Goal: Transaction & Acquisition: Purchase product/service

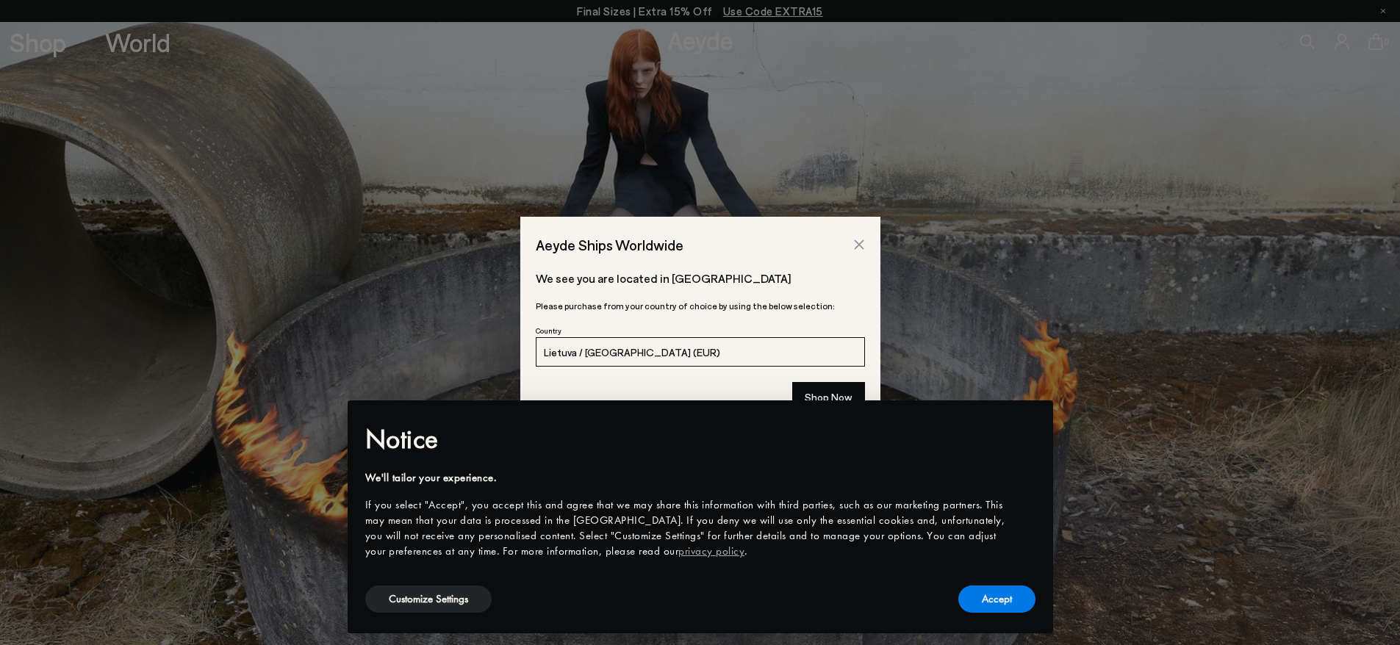
click at [860, 245] on icon "Close" at bounding box center [859, 245] width 10 height 10
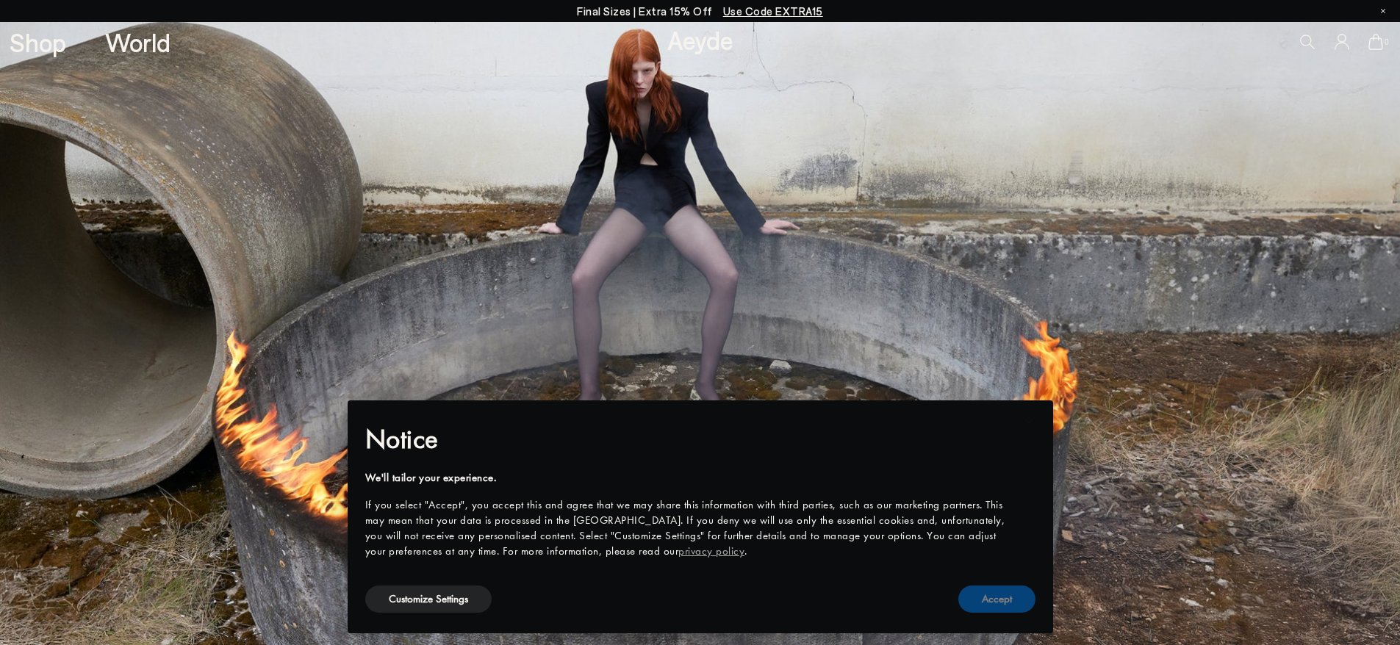
click at [979, 598] on button "Accept" at bounding box center [996, 599] width 77 height 27
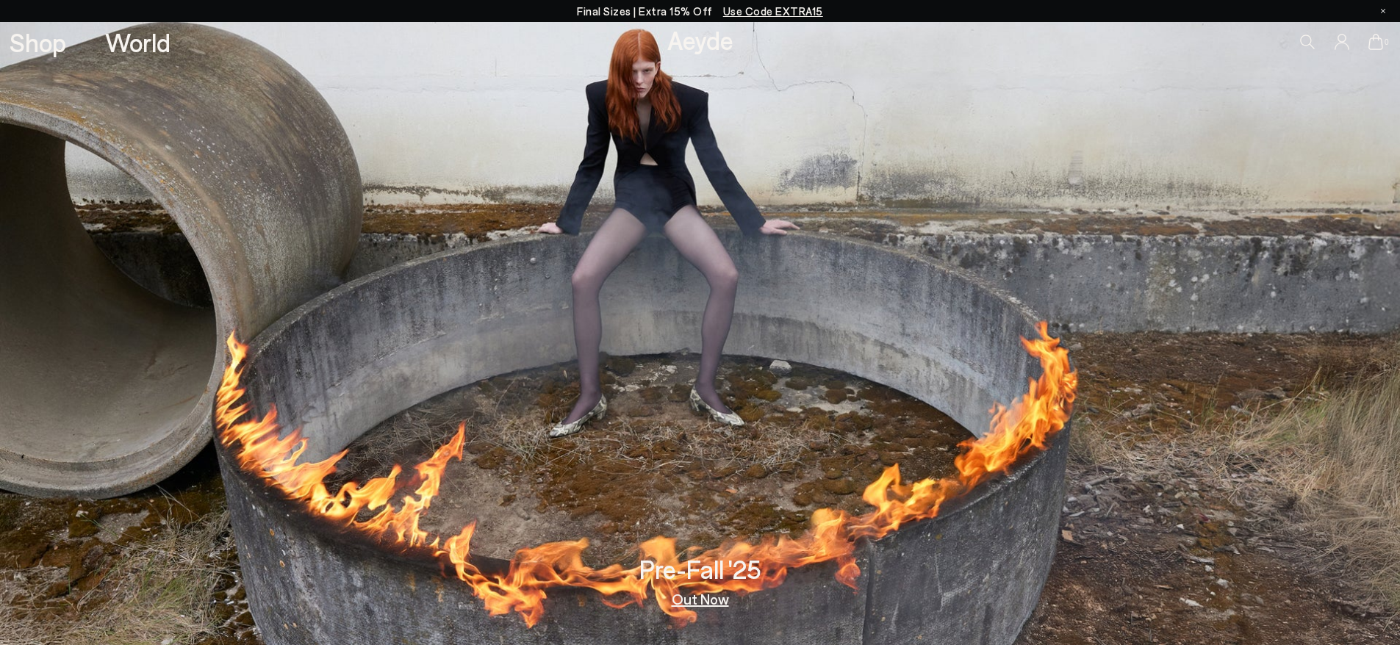
click at [705, 594] on link "Out Now" at bounding box center [700, 598] width 57 height 15
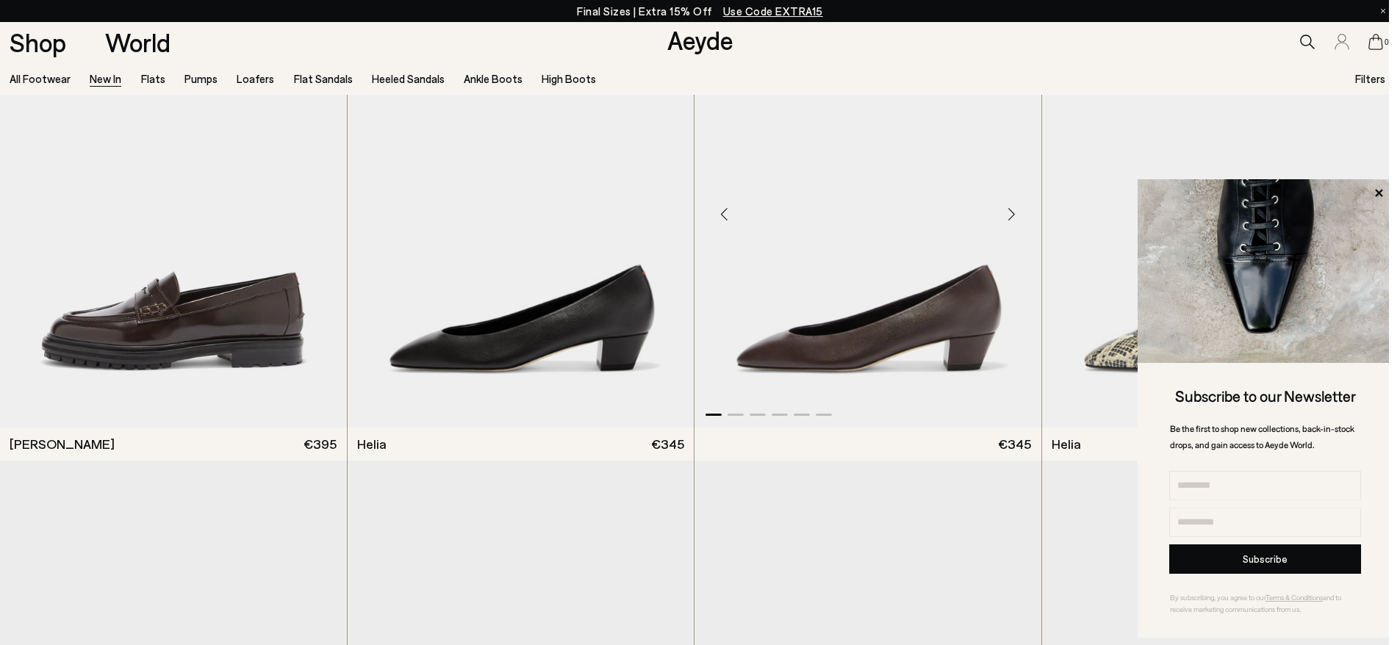
scroll to position [1763, 0]
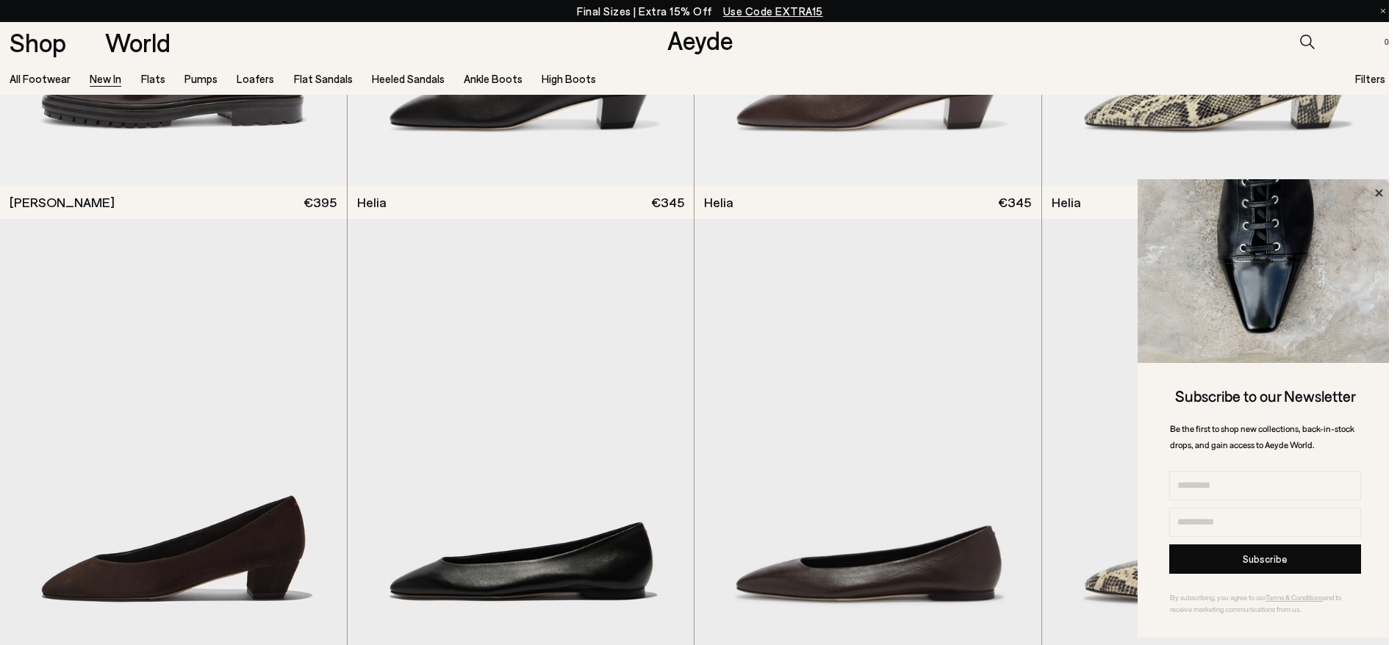
click at [1376, 190] on icon at bounding box center [1378, 192] width 7 height 7
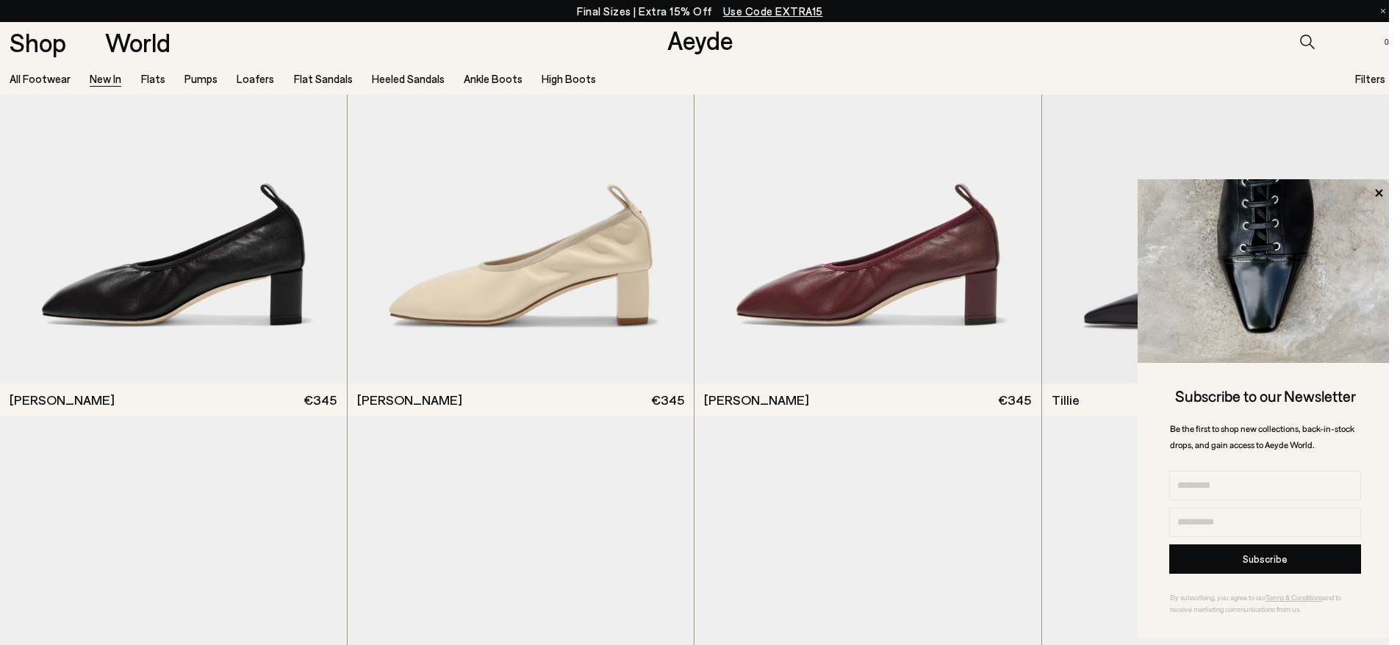
scroll to position [3747, 0]
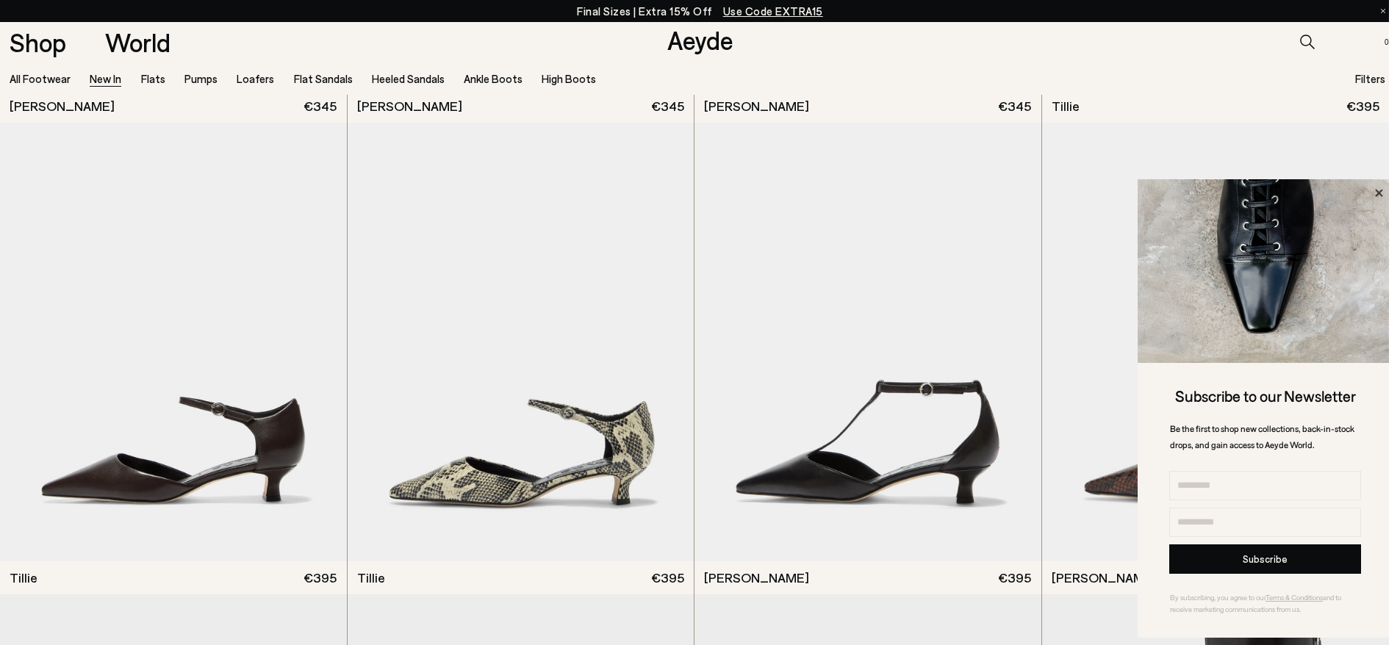
click at [1378, 190] on icon at bounding box center [1378, 193] width 19 height 19
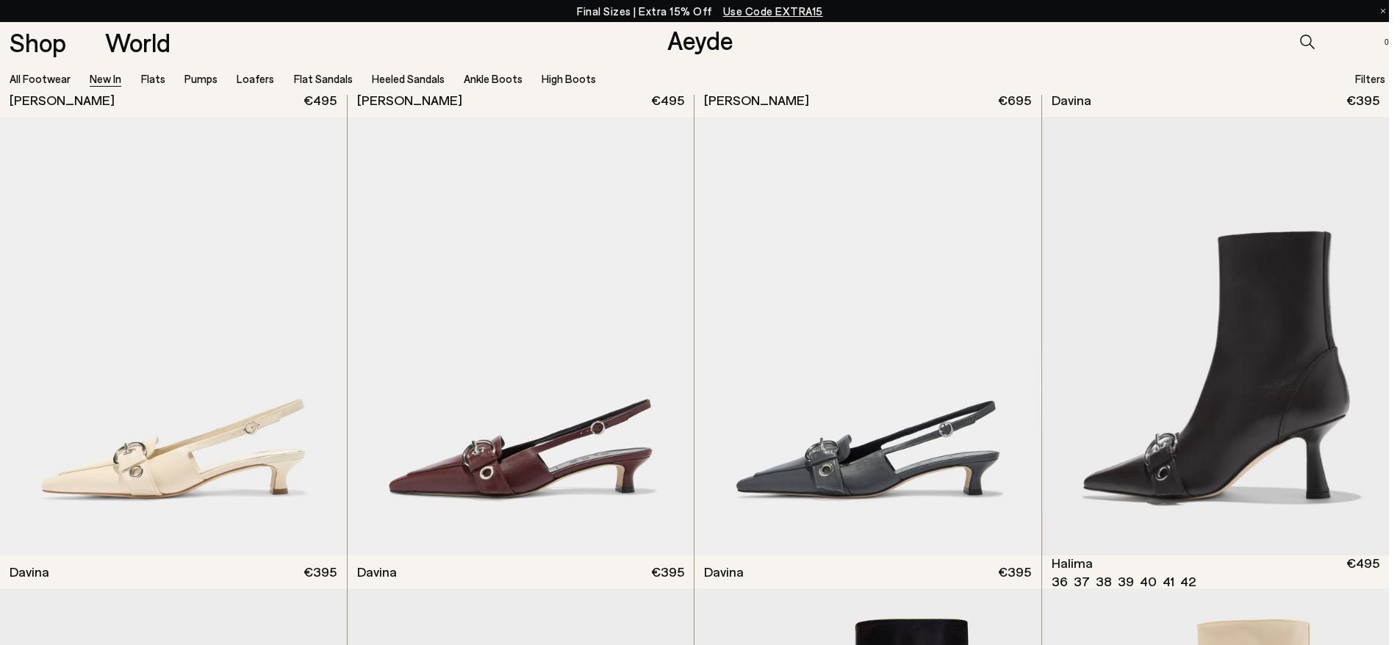
scroll to position [5878, 0]
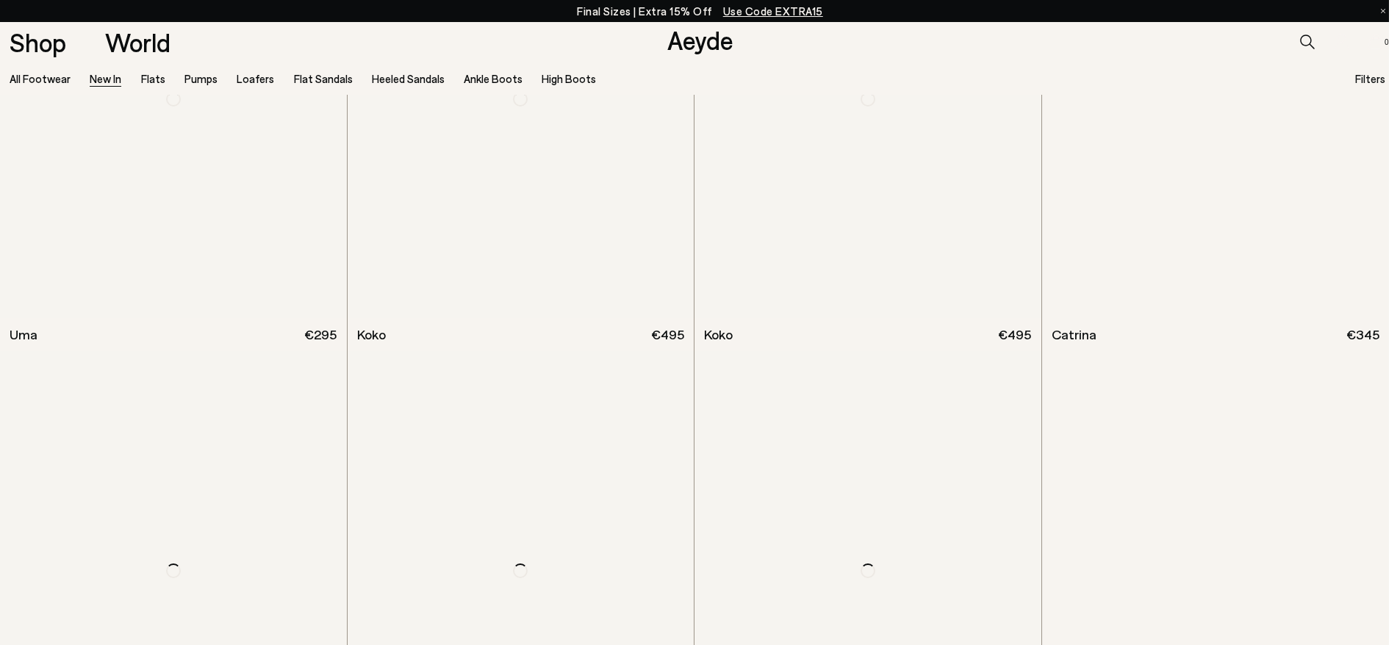
scroll to position [9478, 0]
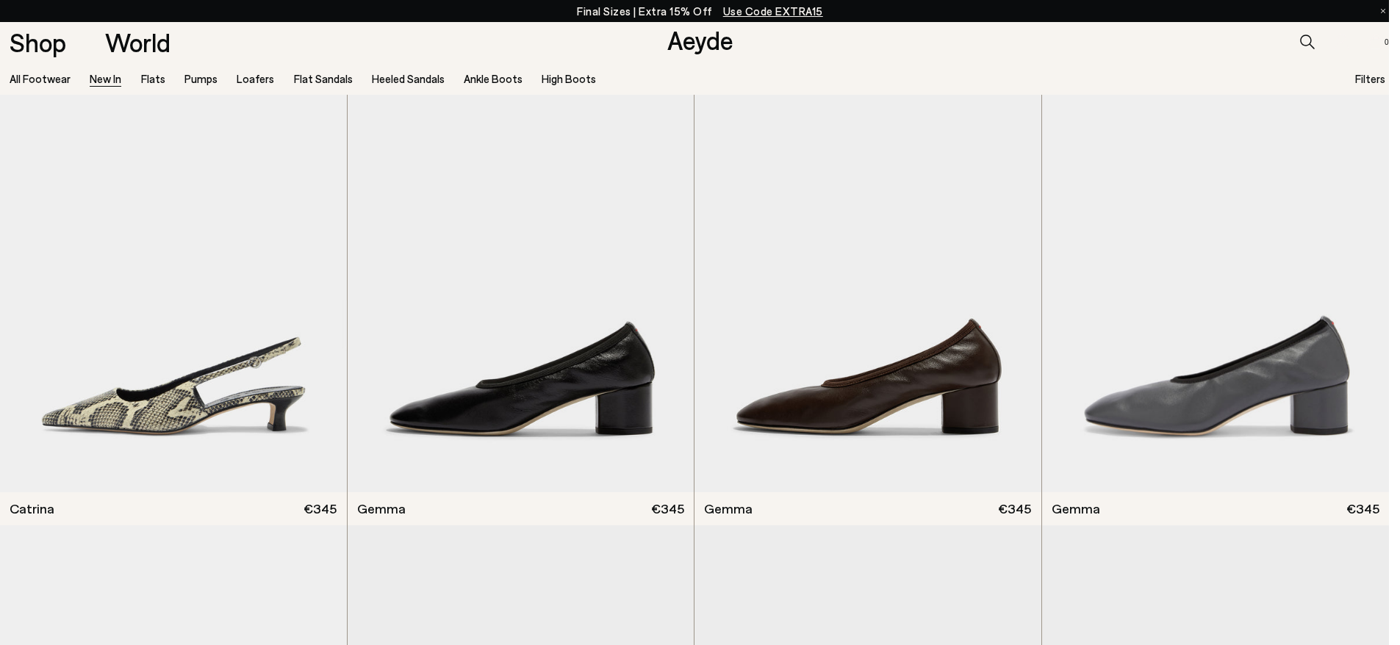
scroll to position [11327, 0]
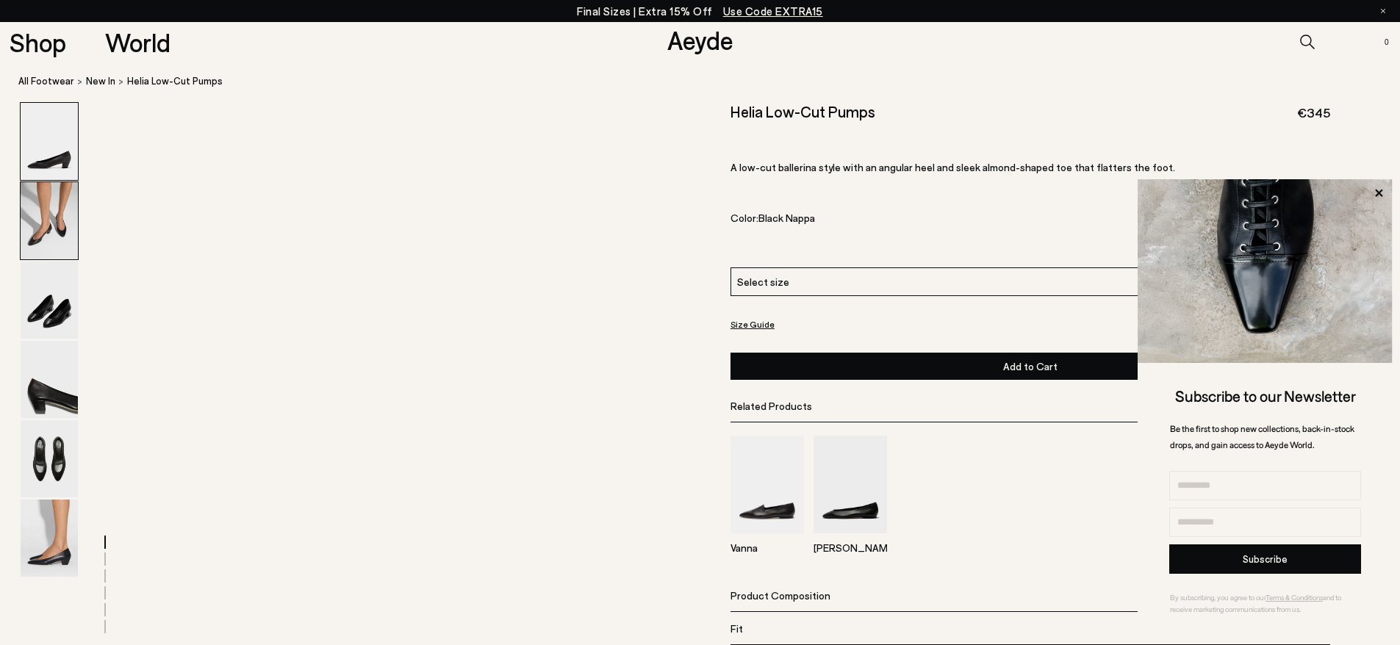
click at [47, 234] on img at bounding box center [49, 220] width 57 height 77
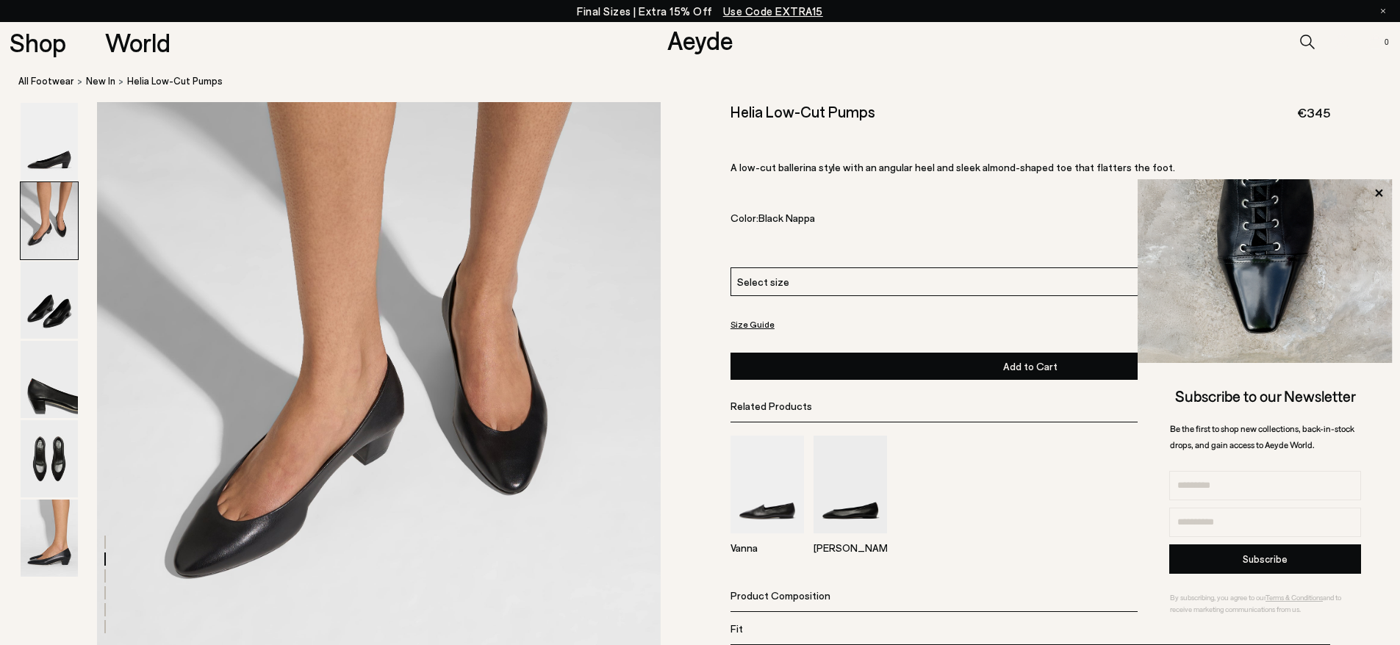
scroll to position [694, 0]
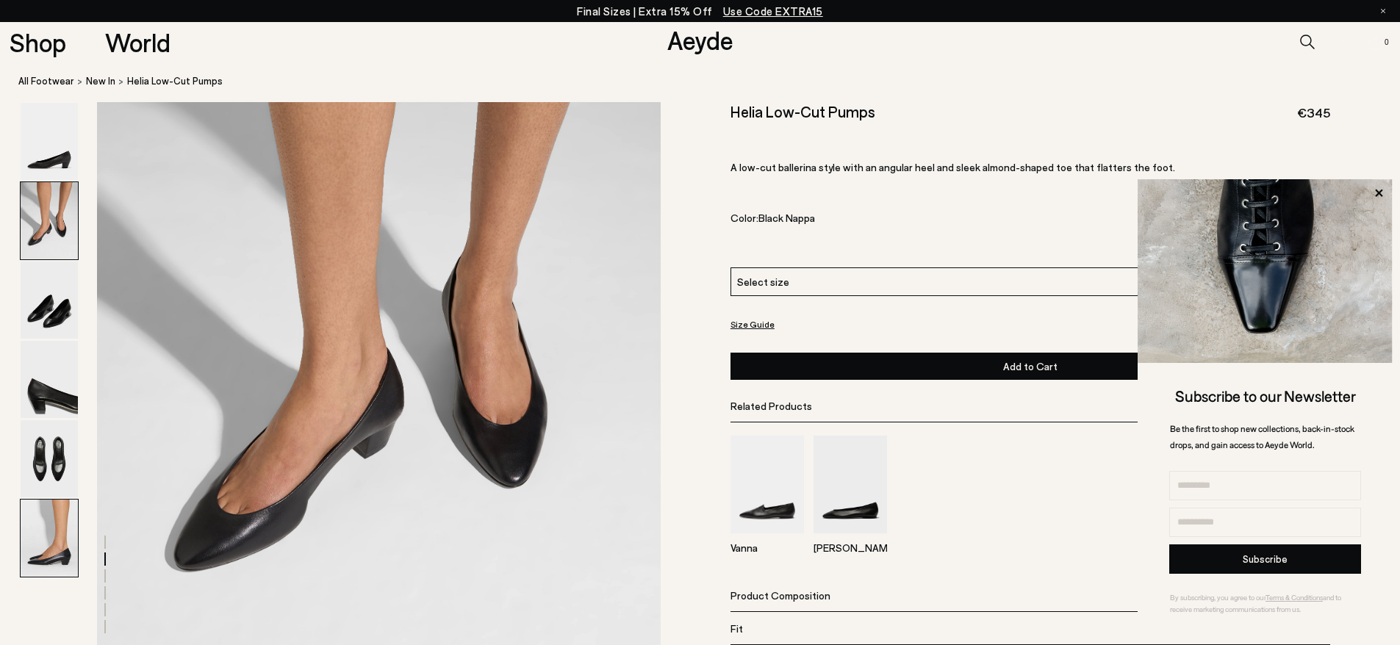
click at [66, 537] on img at bounding box center [49, 538] width 57 height 77
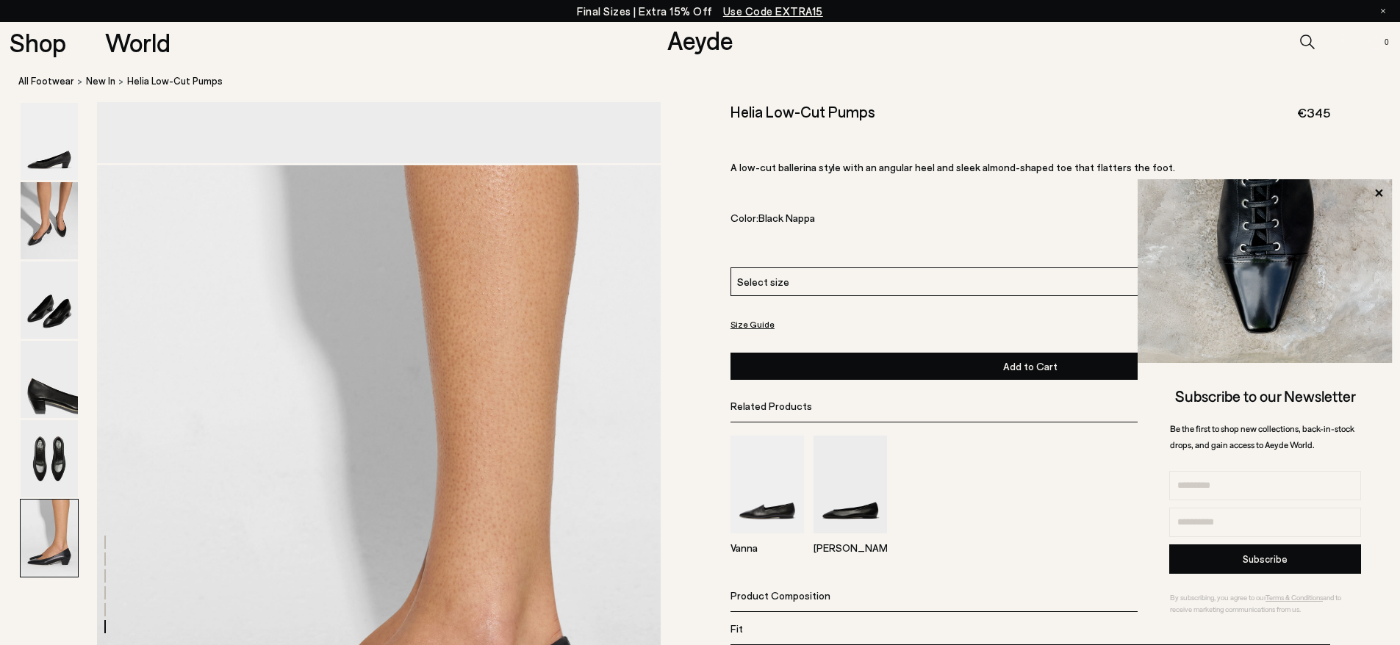
scroll to position [3660, 0]
